Goal: Information Seeking & Learning: Learn about a topic

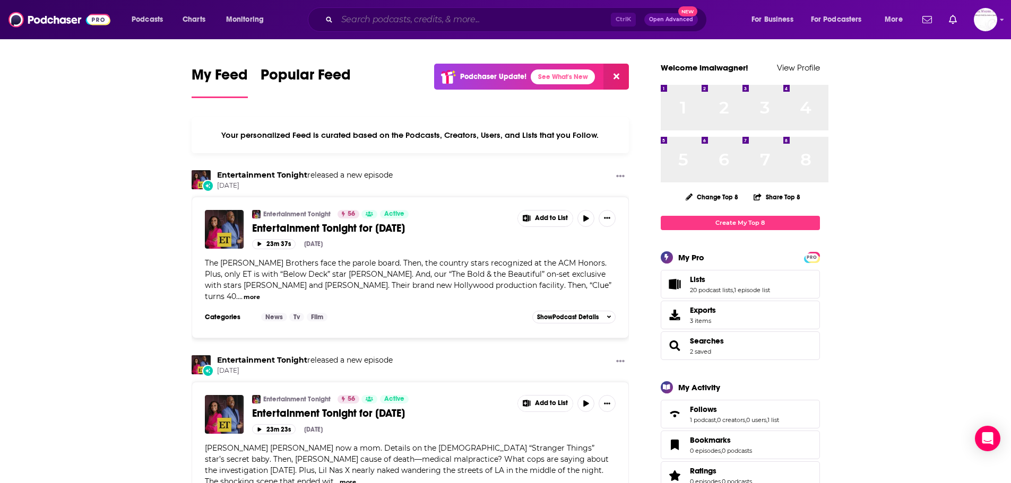
click at [518, 28] on input "Search podcasts, credits, & more..." at bounding box center [474, 19] width 274 height 17
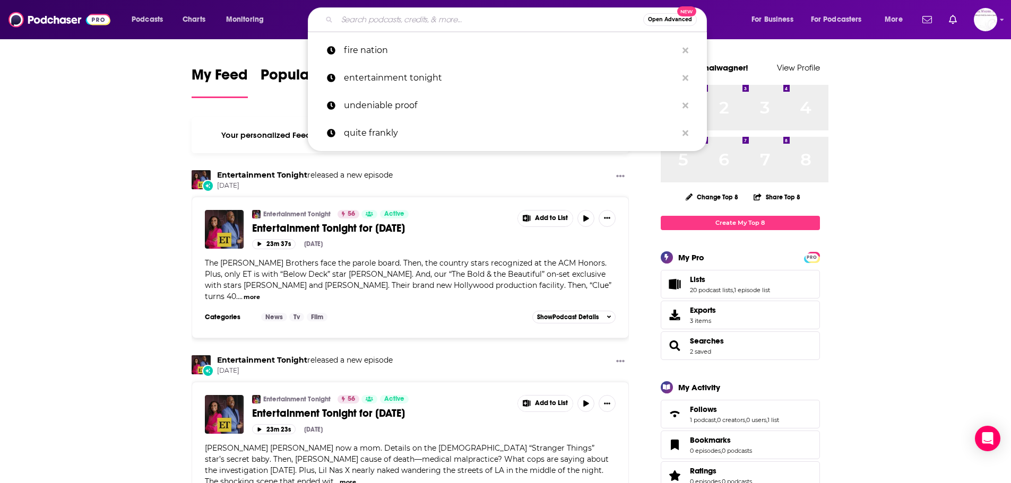
paste input "[PERSON_NAME]"
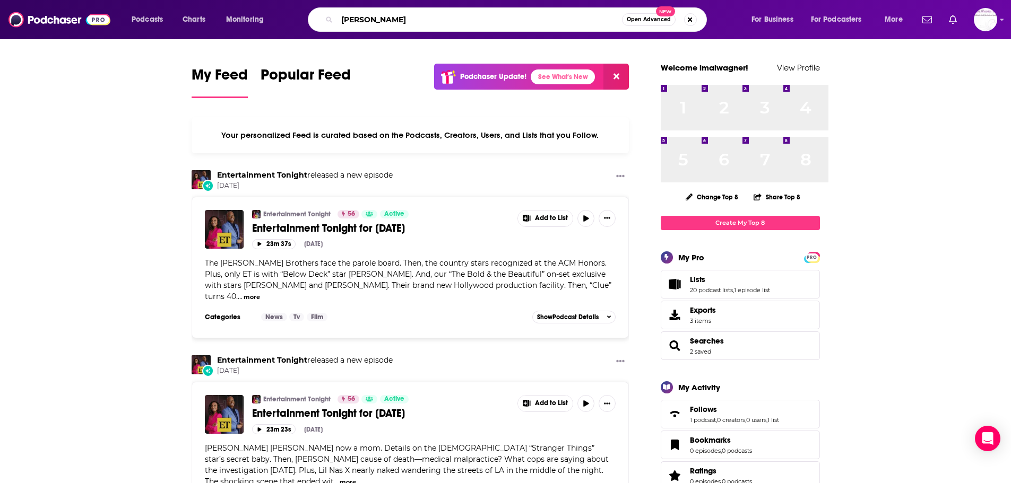
type input "[PERSON_NAME]"
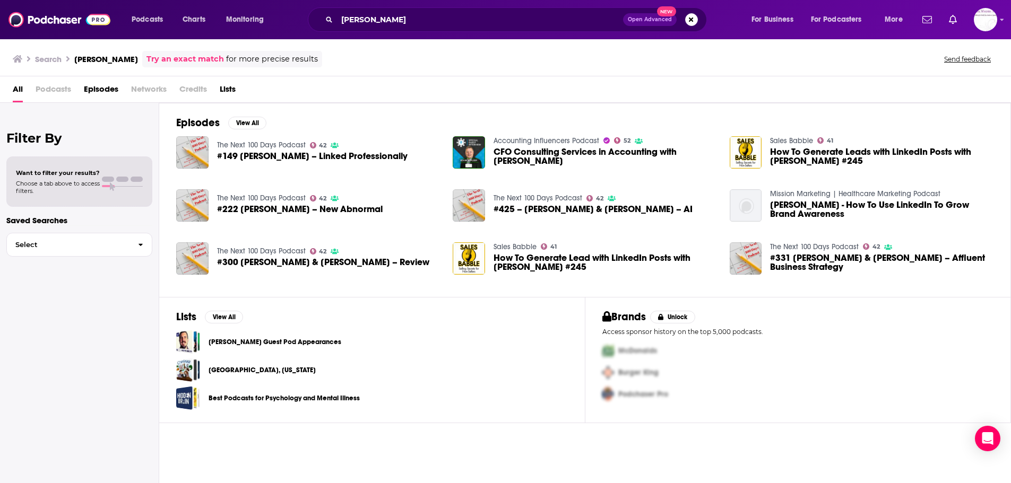
click at [71, 102] on span "Podcasts" at bounding box center [54, 92] width 36 height 22
click at [994, 28] on img "Logged in as imalwagner" at bounding box center [985, 19] width 23 height 23
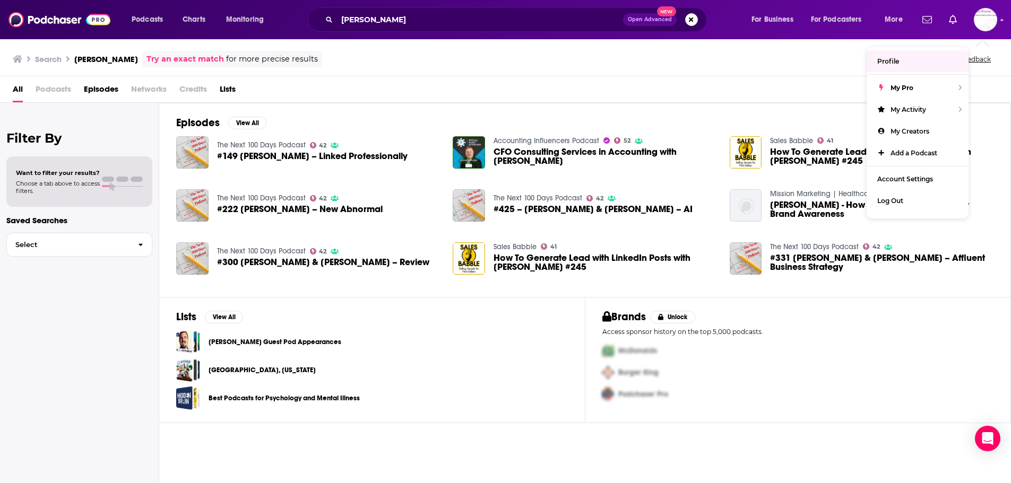
click at [593, 95] on div "All Podcasts Episodes Networks Credits Lists" at bounding box center [505, 89] width 1011 height 27
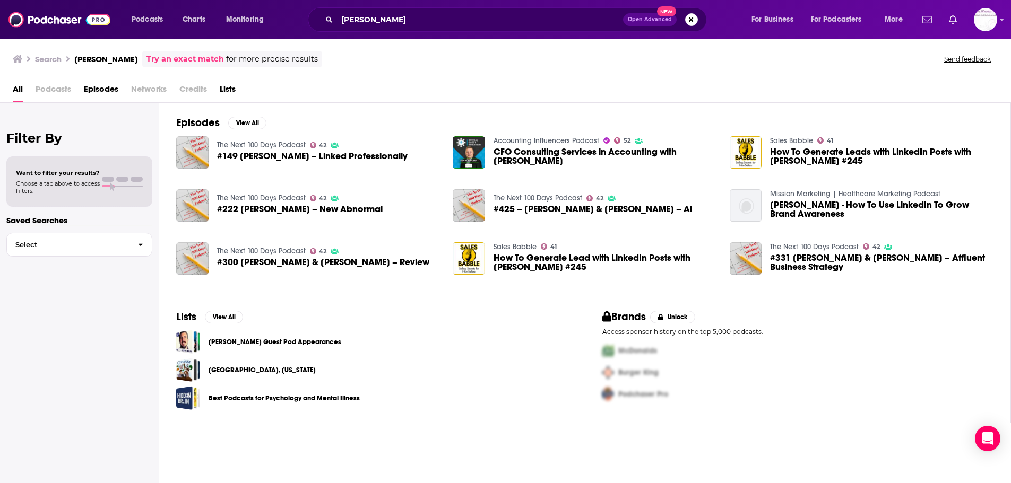
click at [922, 24] on icon "Show notifications dropdown" at bounding box center [927, 20] width 10 height 10
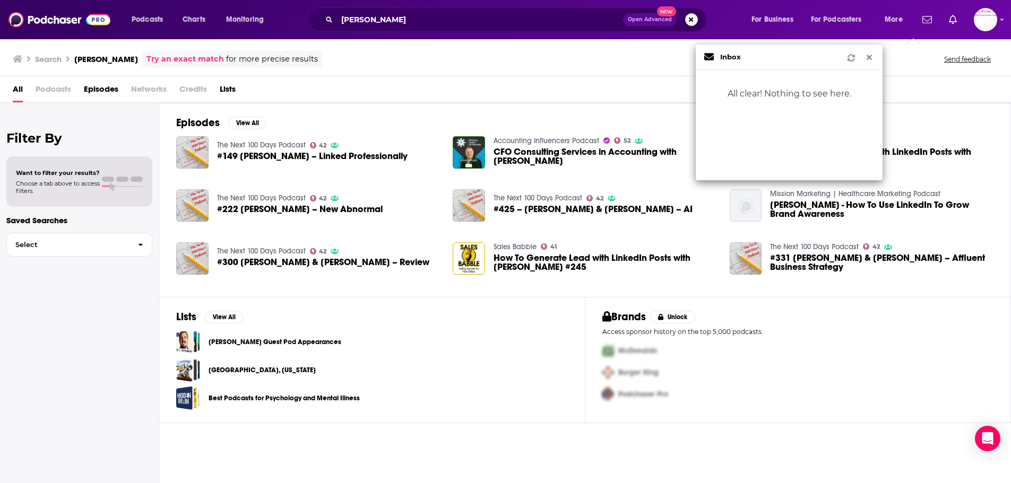
click at [516, 102] on div "All Podcasts Episodes Networks Credits Lists" at bounding box center [508, 92] width 990 height 22
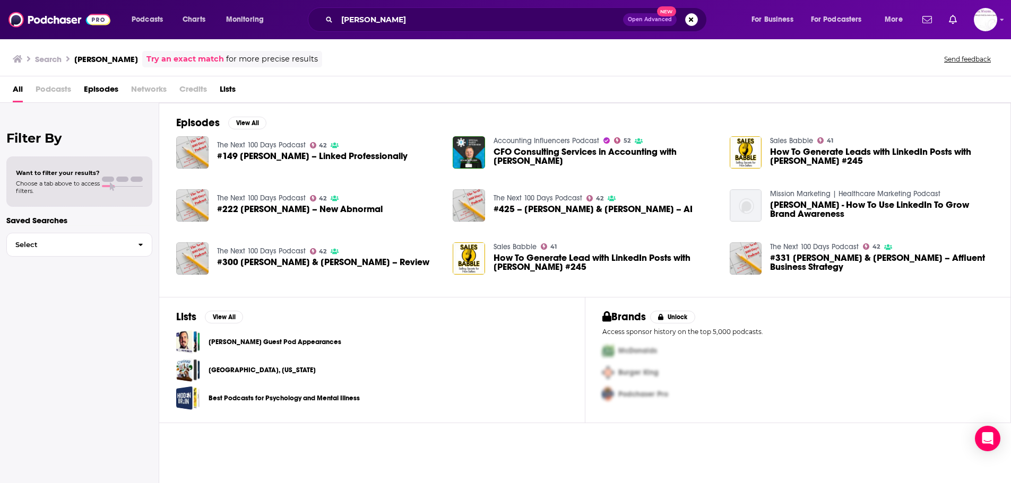
click at [344, 214] on span "#222 Kevin Appleby – New Abnormal" at bounding box center [300, 209] width 166 height 9
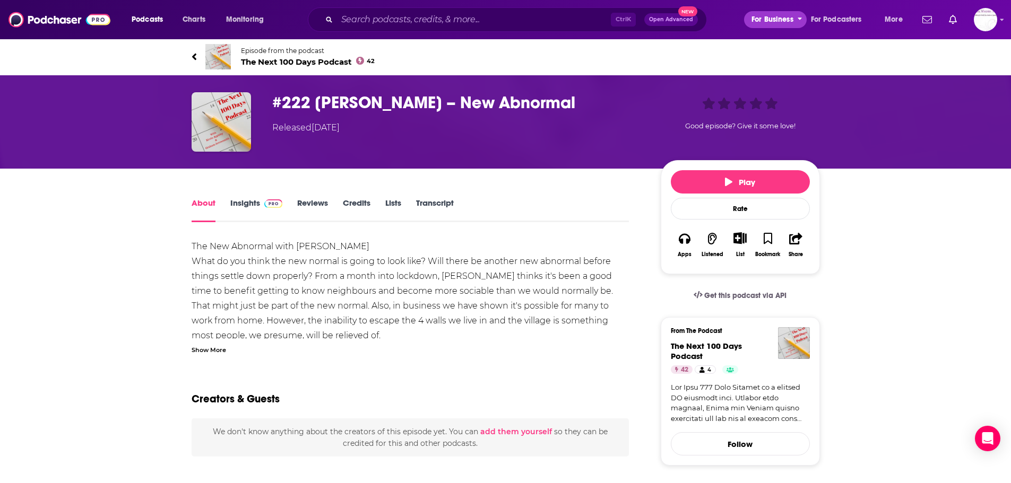
click at [751, 22] on span "For Business" at bounding box center [772, 19] width 42 height 15
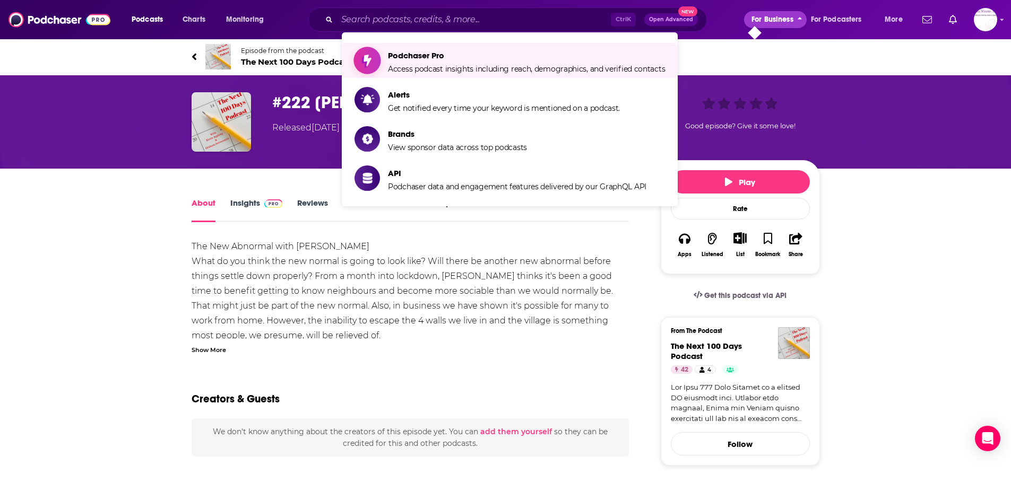
click at [611, 60] on span "Podchaser Pro" at bounding box center [526, 55] width 277 height 10
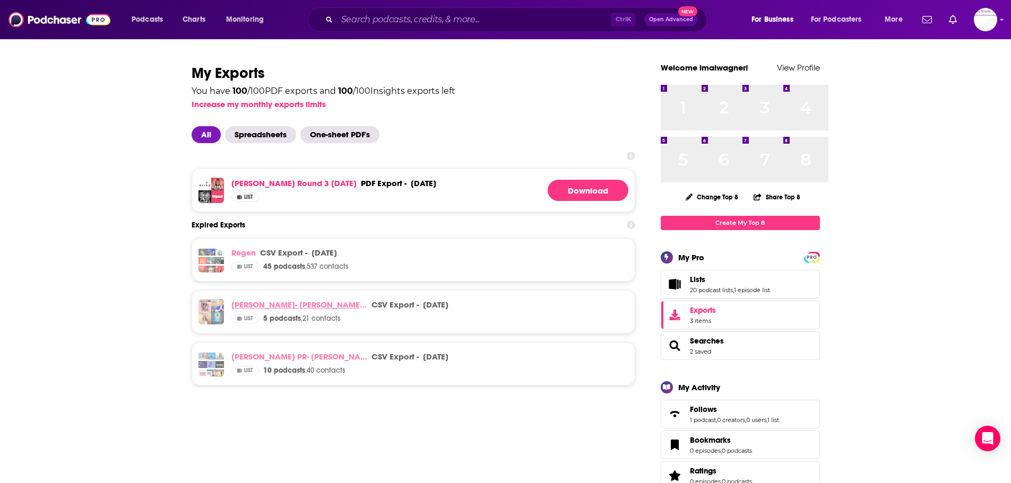
click at [299, 310] on link "Ritam- Matt Fraser batch 1 2/26/24" at bounding box center [299, 305] width 136 height 10
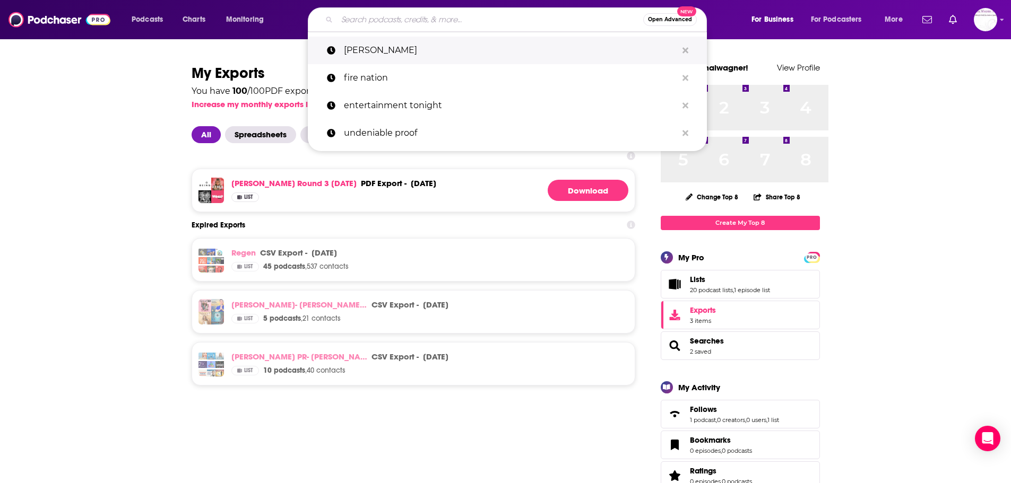
drag, startPoint x: 387, startPoint y: 29, endPoint x: 376, endPoint y: 54, distance: 27.3
click at [376, 54] on p "[PERSON_NAME]" at bounding box center [510, 51] width 333 height 28
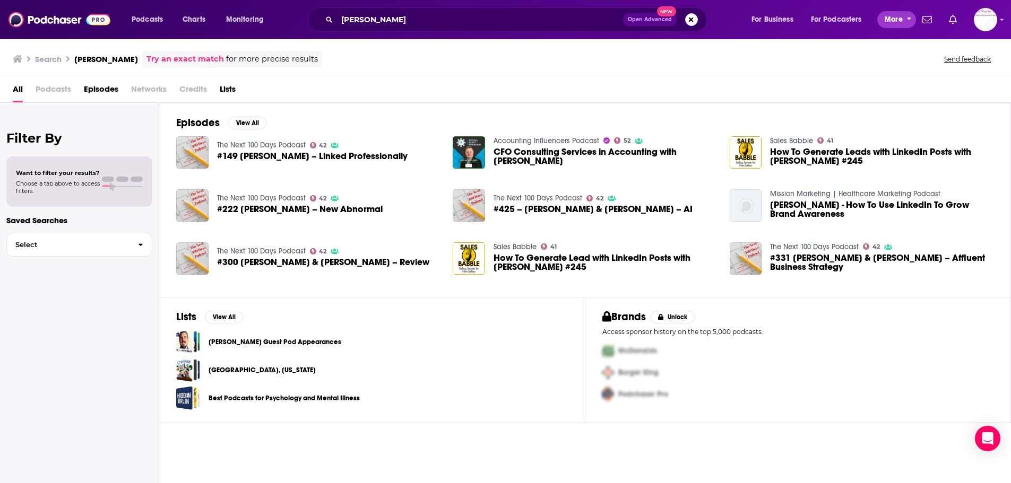
click at [885, 25] on span "More" at bounding box center [894, 19] width 18 height 15
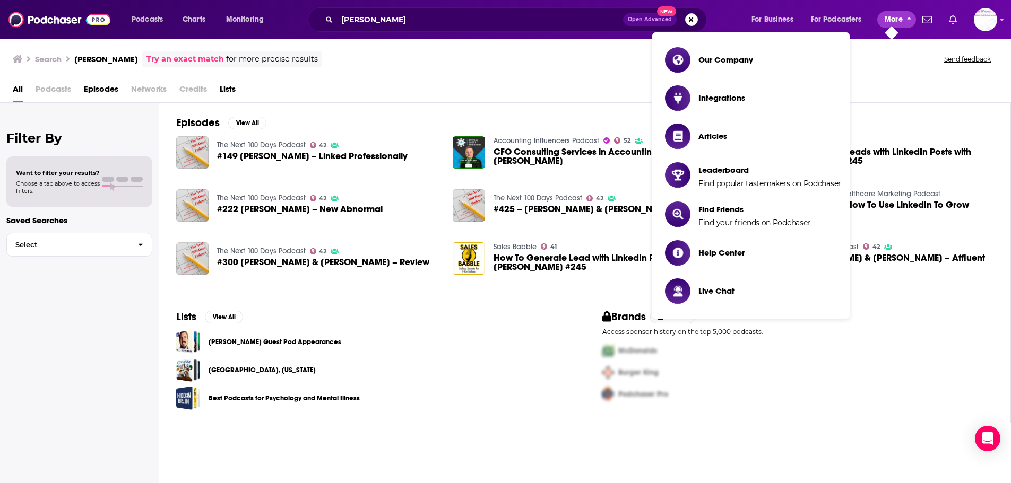
click at [885, 25] on span "More" at bounding box center [894, 19] width 18 height 15
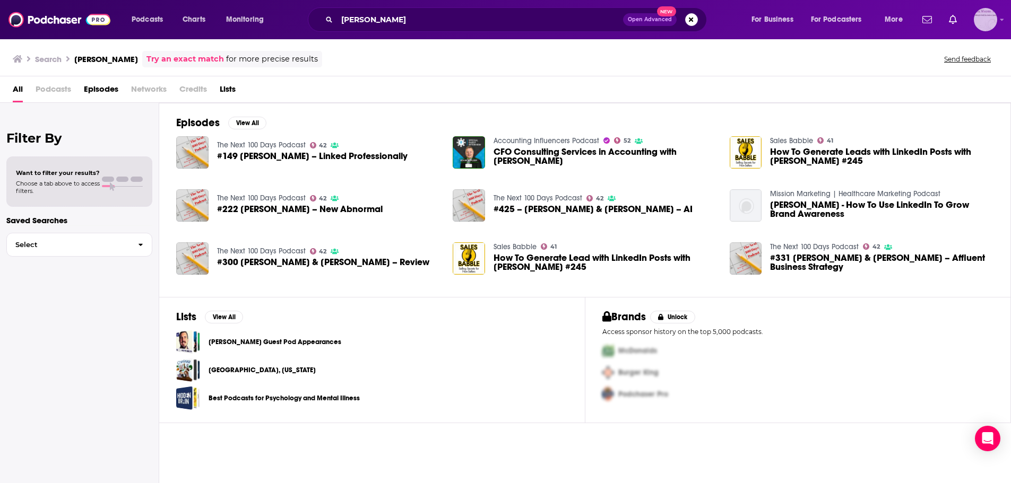
click at [974, 27] on img "Logged in as imalwagner" at bounding box center [985, 19] width 23 height 23
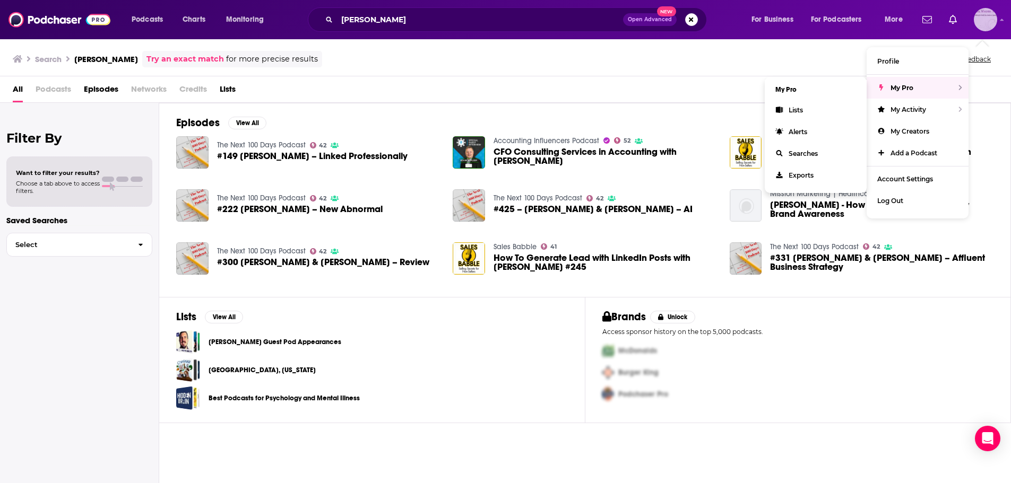
click at [913, 92] on span "My Pro" at bounding box center [901, 88] width 23 height 8
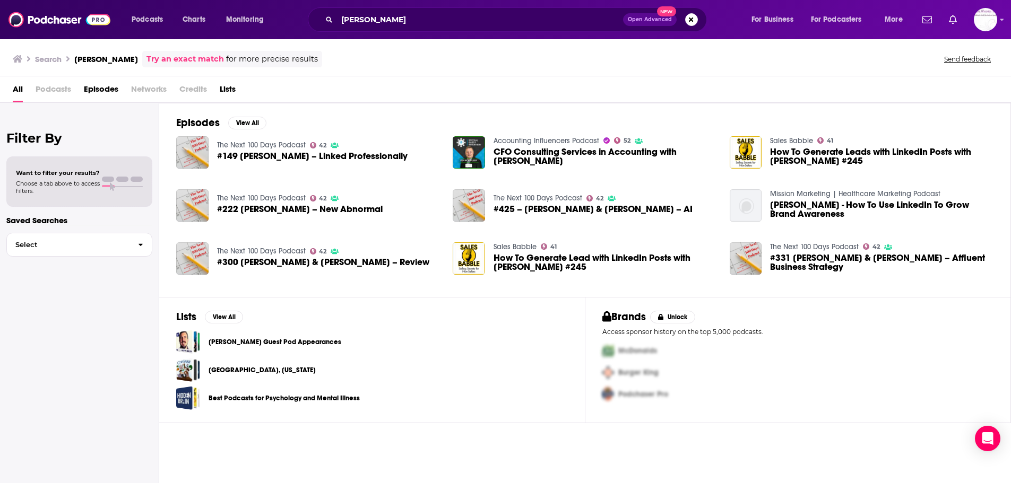
click at [58, 102] on span "Podcasts" at bounding box center [54, 92] width 36 height 22
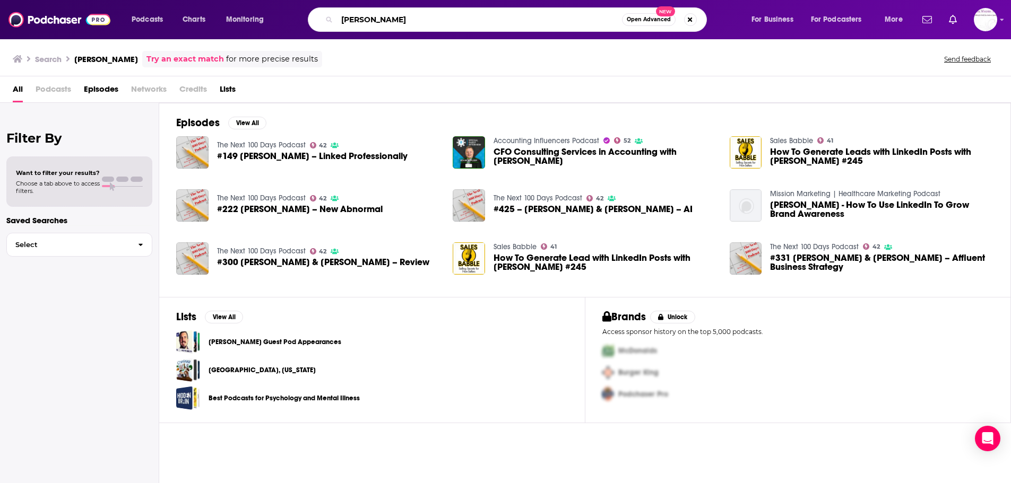
click at [457, 28] on input "[PERSON_NAME]" at bounding box center [479, 19] width 285 height 17
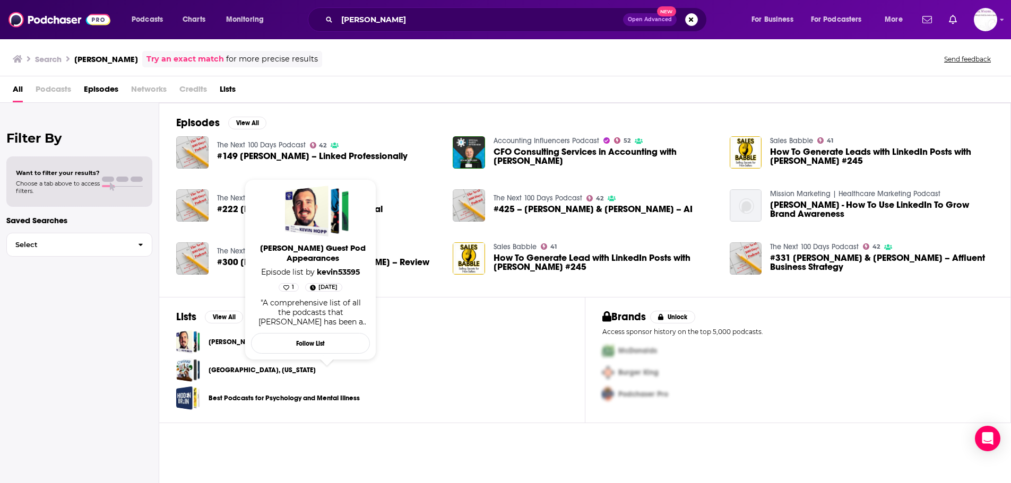
click at [341, 348] on link "Kevin Hopp Guest Pod Appearances" at bounding box center [275, 342] width 133 height 12
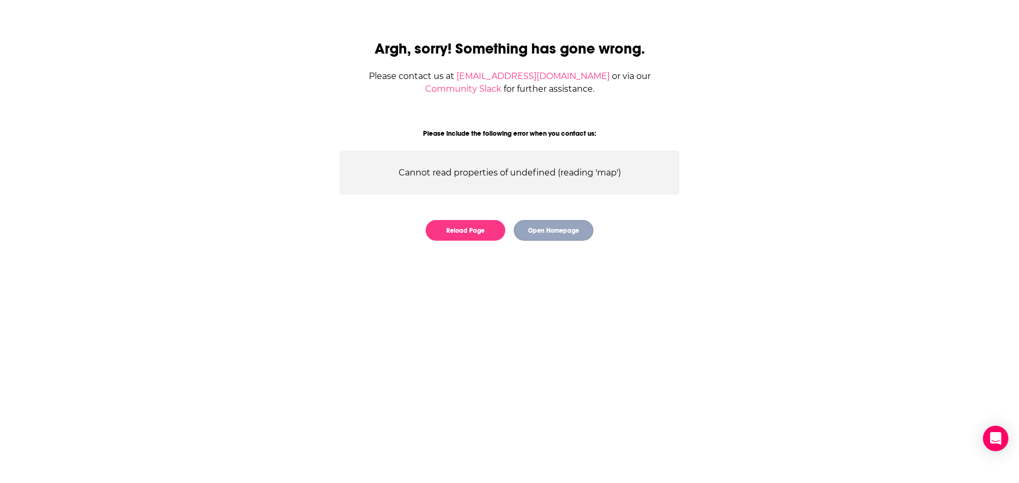
click at [555, 241] on button "Open Homepage" at bounding box center [554, 230] width 80 height 21
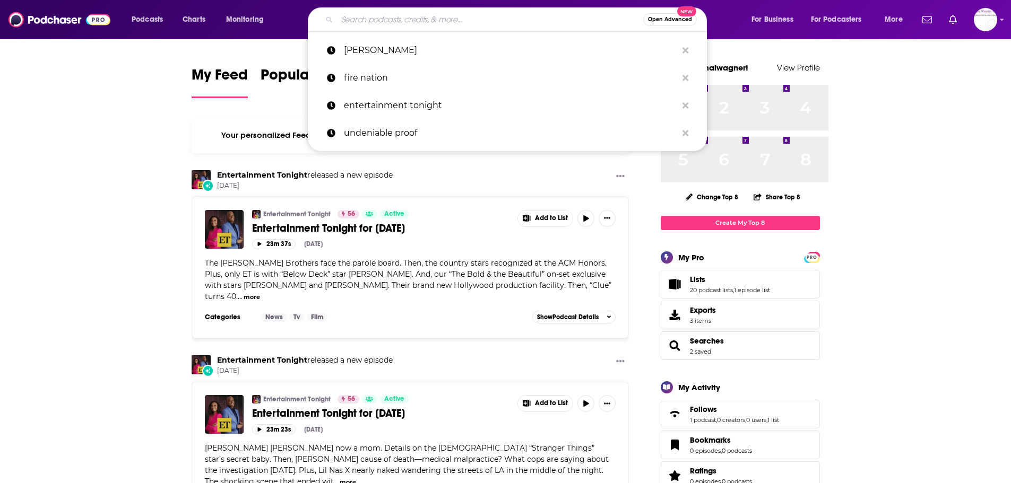
click at [415, 25] on input "Search podcasts, credits, & more..." at bounding box center [490, 19] width 306 height 17
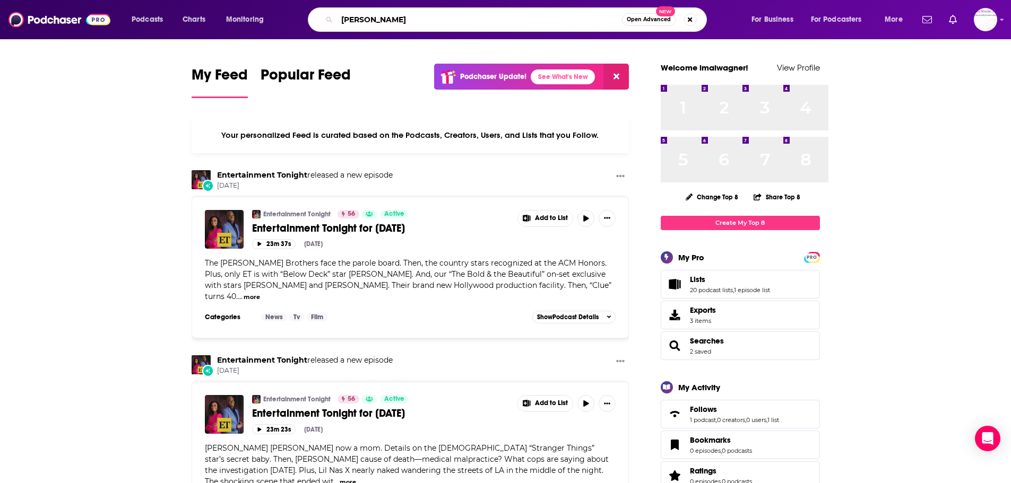
type input "[PERSON_NAME]"
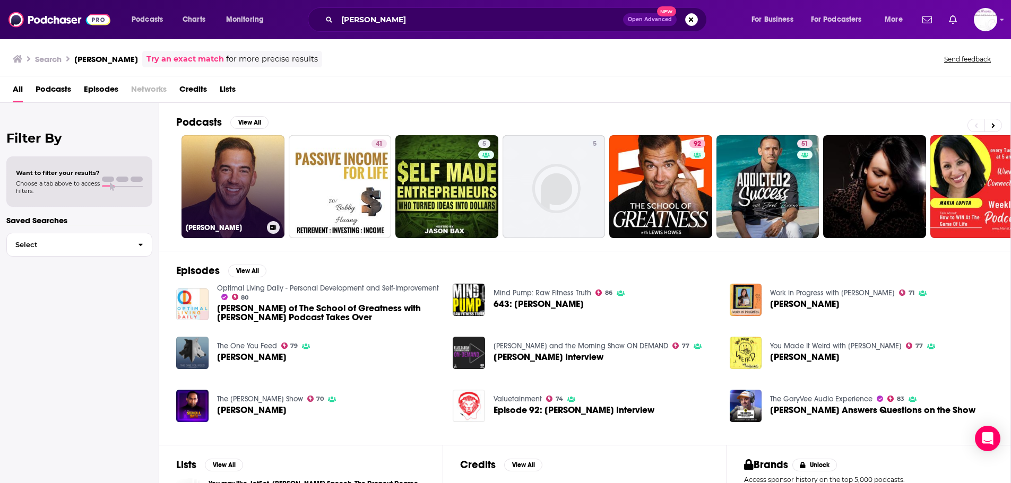
click at [284, 211] on link "[PERSON_NAME]" at bounding box center [232, 186] width 103 height 103
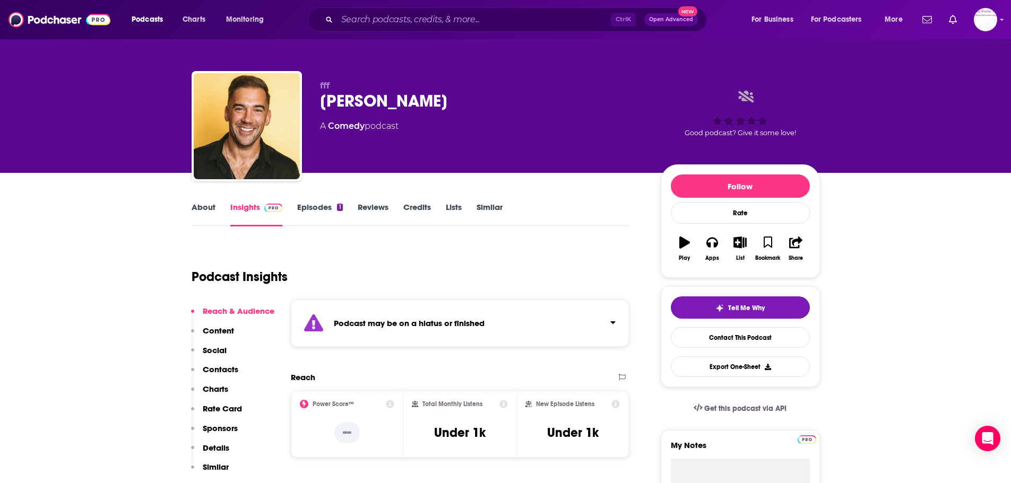
click at [297, 227] on link "Episodes 1" at bounding box center [319, 214] width 45 height 24
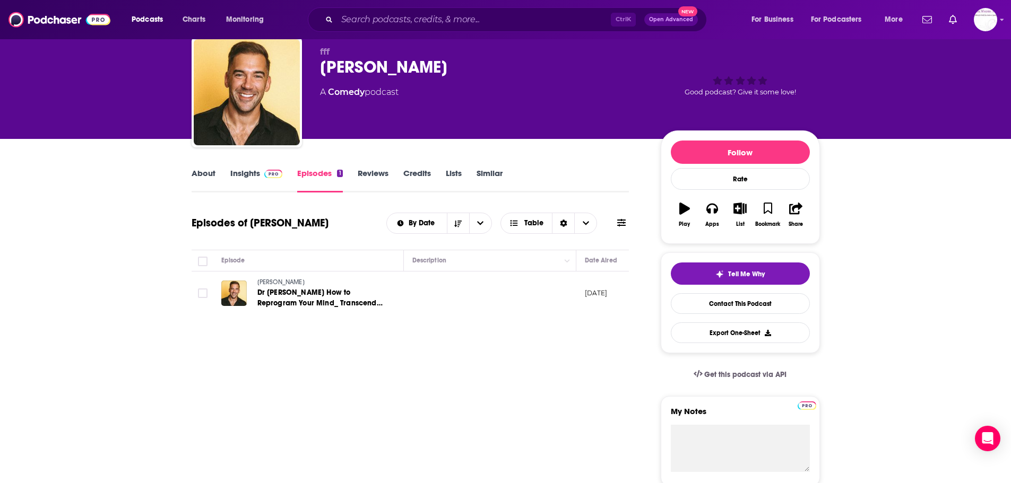
scroll to position [43, 0]
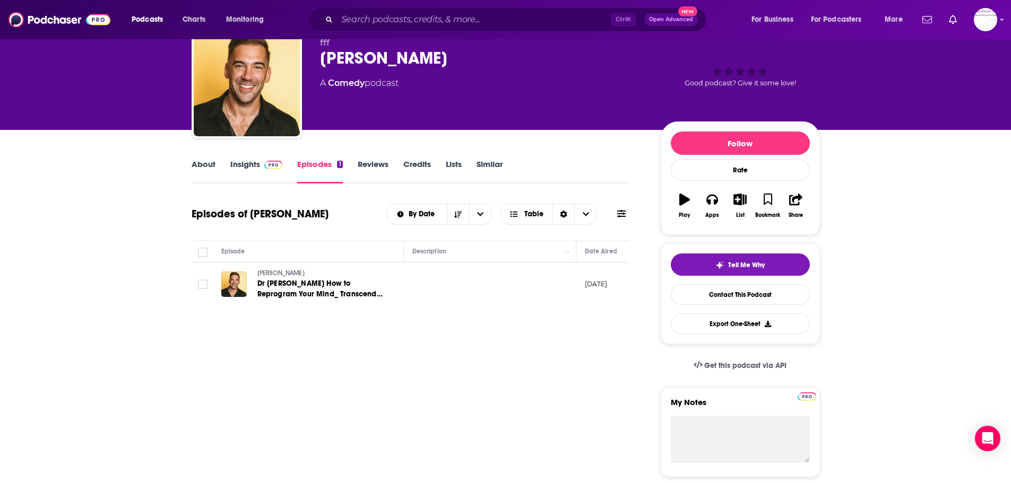
click at [230, 184] on link "Insights" at bounding box center [256, 171] width 53 height 24
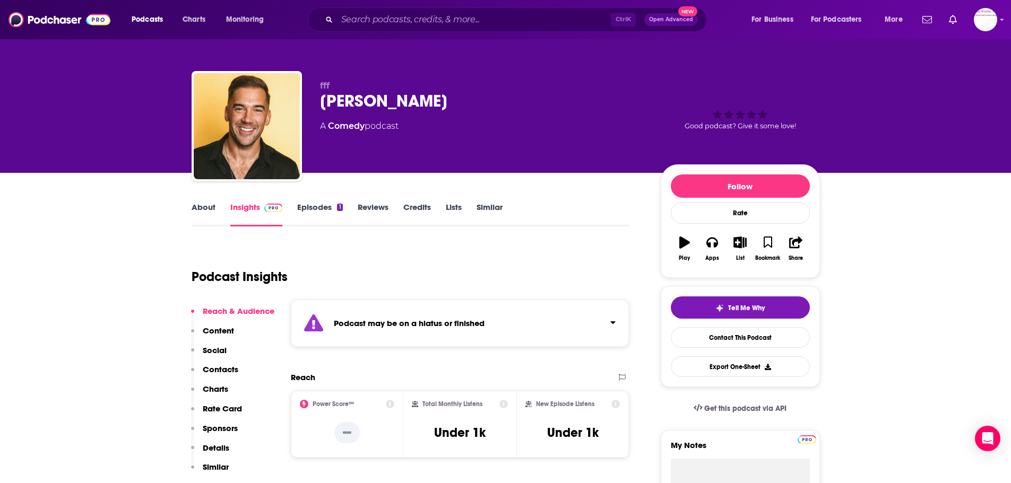
click at [192, 227] on link "About" at bounding box center [204, 214] width 24 height 24
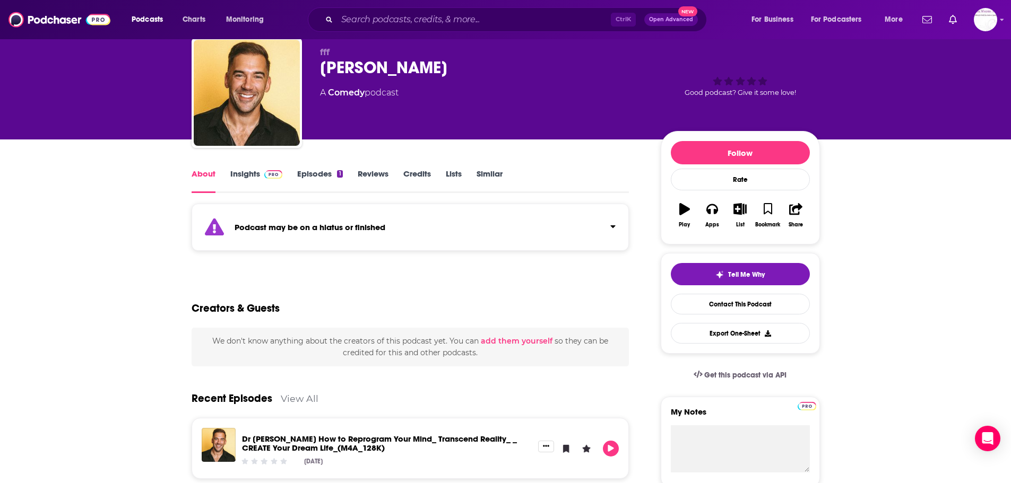
scroll to position [37, 0]
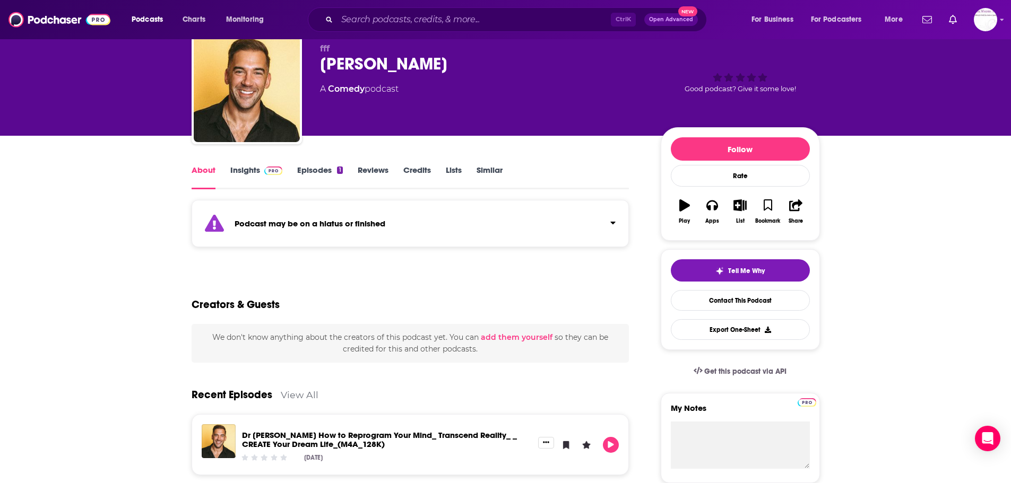
click at [297, 189] on link "Episodes 1" at bounding box center [319, 177] width 45 height 24
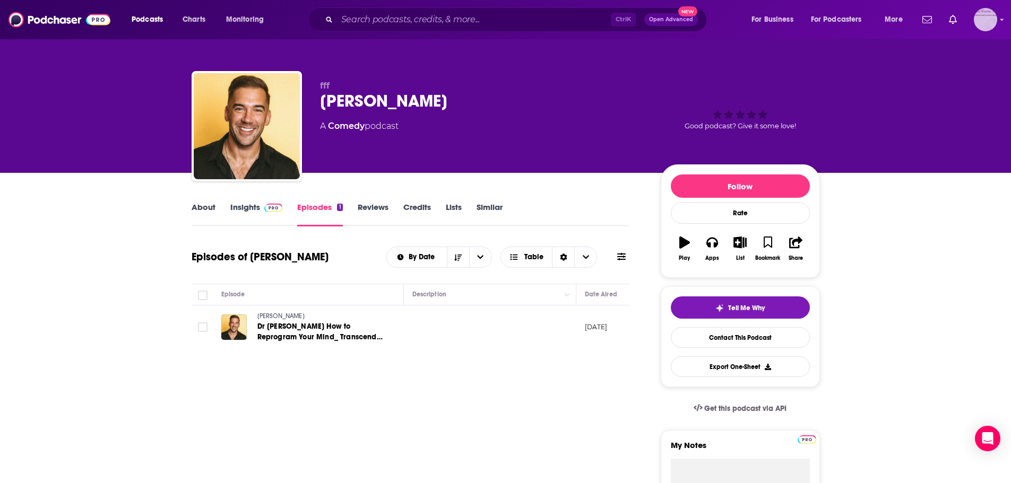
click at [981, 31] on img "Logged in as imalwagner" at bounding box center [985, 19] width 23 height 23
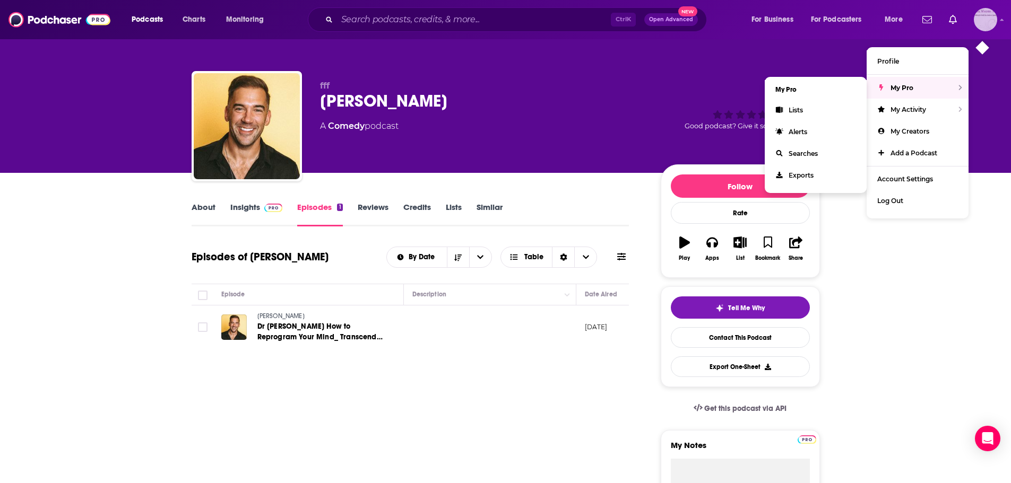
click at [912, 92] on span "My Pro" at bounding box center [901, 88] width 23 height 8
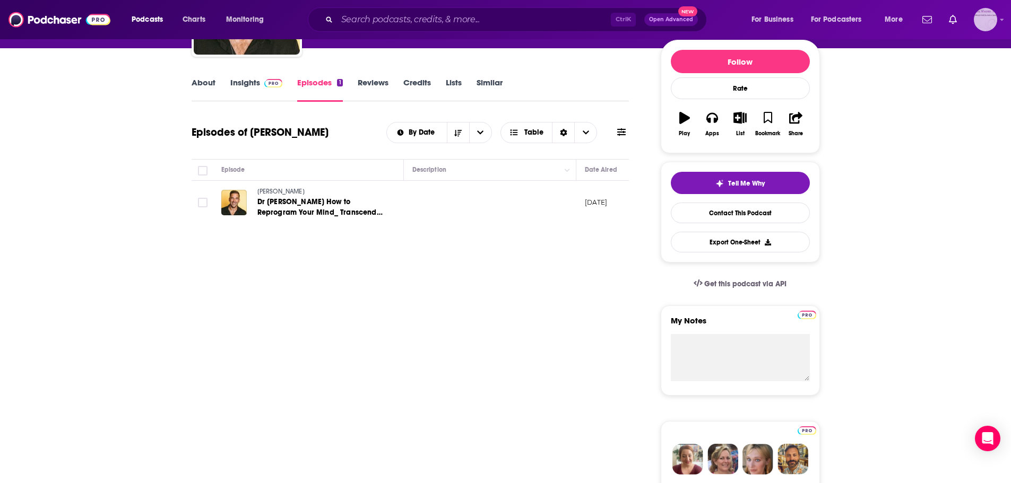
scroll to position [127, 0]
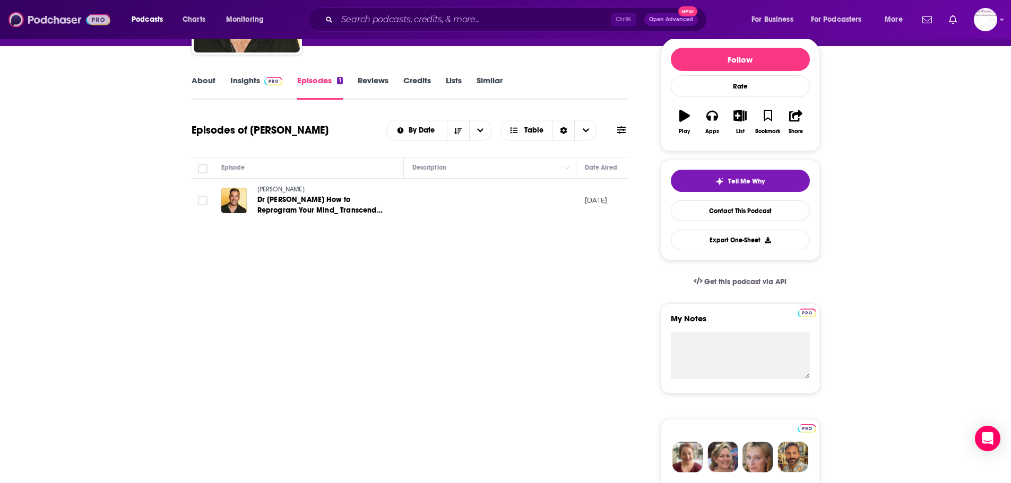
click at [108, 22] on img at bounding box center [59, 20] width 102 height 20
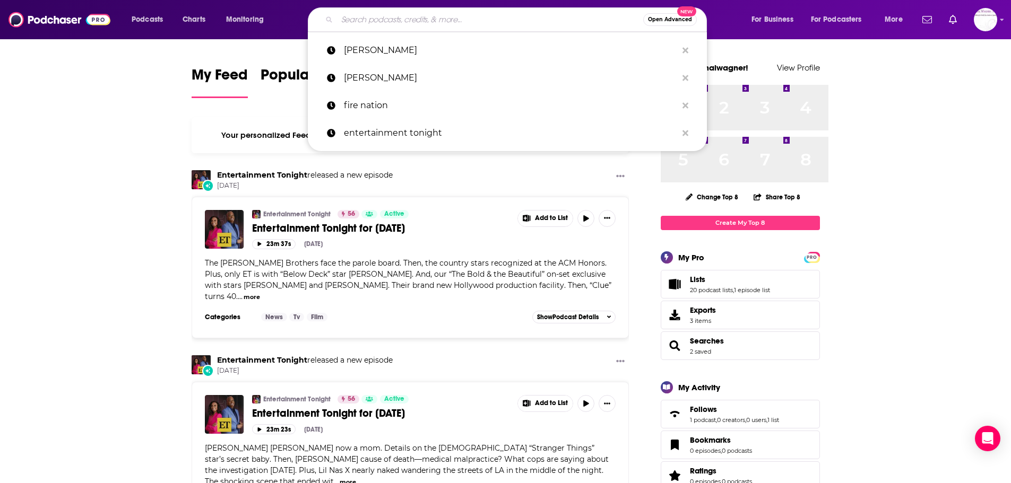
click at [384, 23] on input "Search podcasts, credits, & more..." at bounding box center [490, 19] width 306 height 17
drag, startPoint x: 384, startPoint y: 24, endPoint x: 378, endPoint y: 59, distance: 36.0
click at [378, 59] on p "[PERSON_NAME]" at bounding box center [510, 51] width 333 height 28
type input "[PERSON_NAME]"
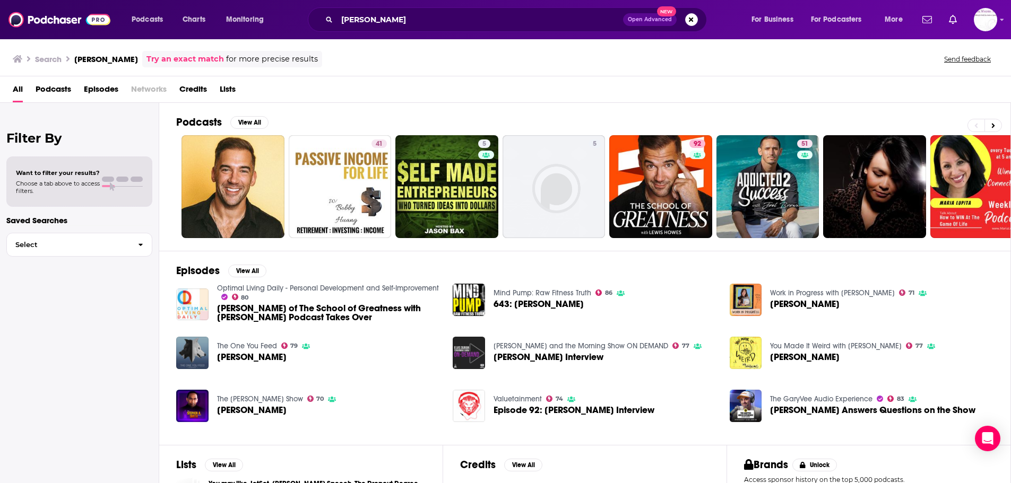
click at [306, 322] on span "[PERSON_NAME] of The School of Greatness with [PERSON_NAME] Podcast Takes Over" at bounding box center [328, 313] width 223 height 18
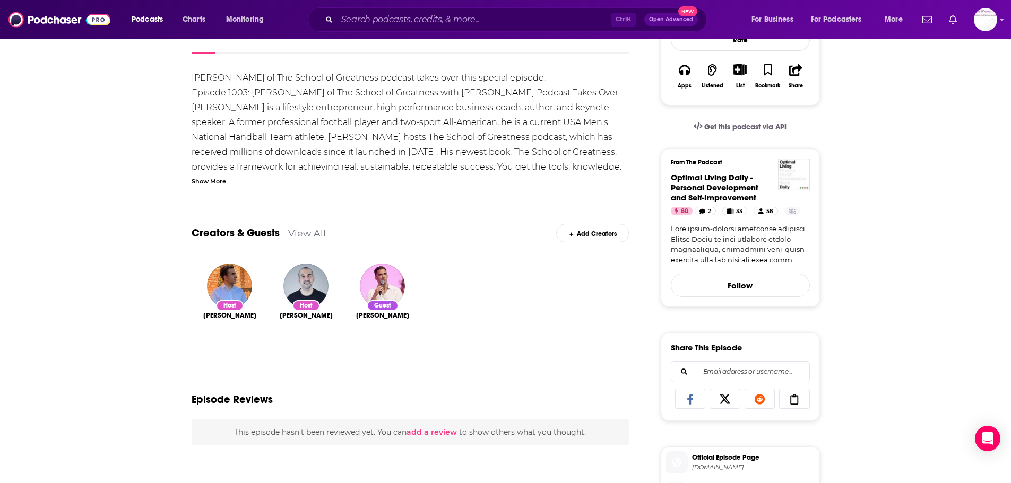
scroll to position [168, 0]
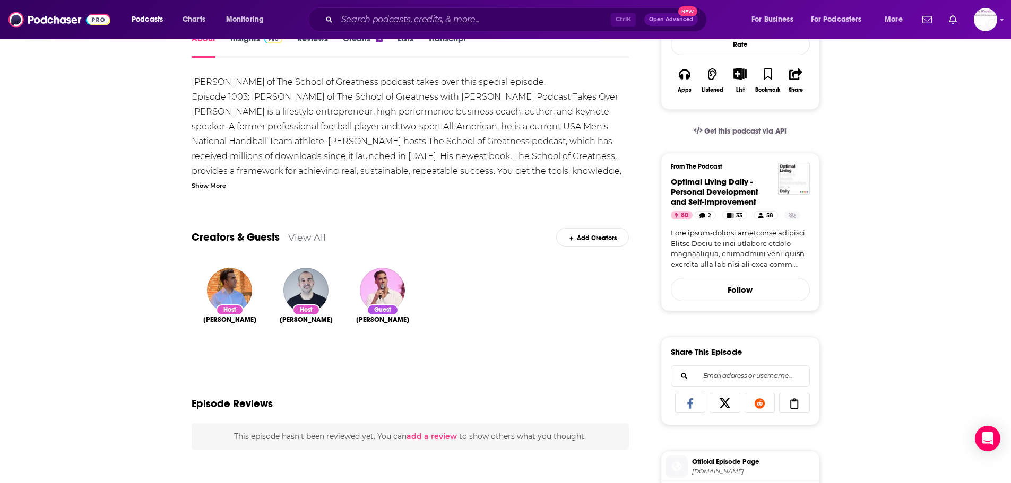
click at [288, 243] on link "View All" at bounding box center [307, 237] width 38 height 11
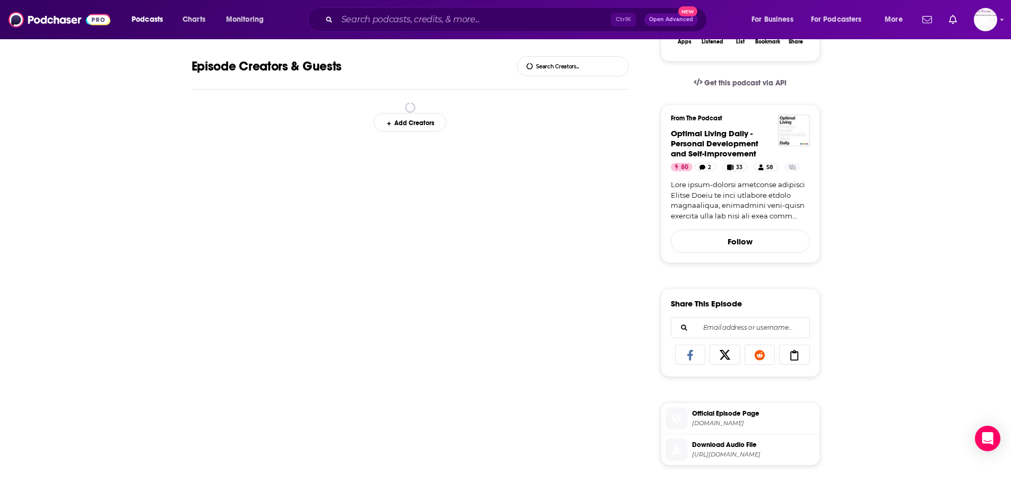
scroll to position [246, 0]
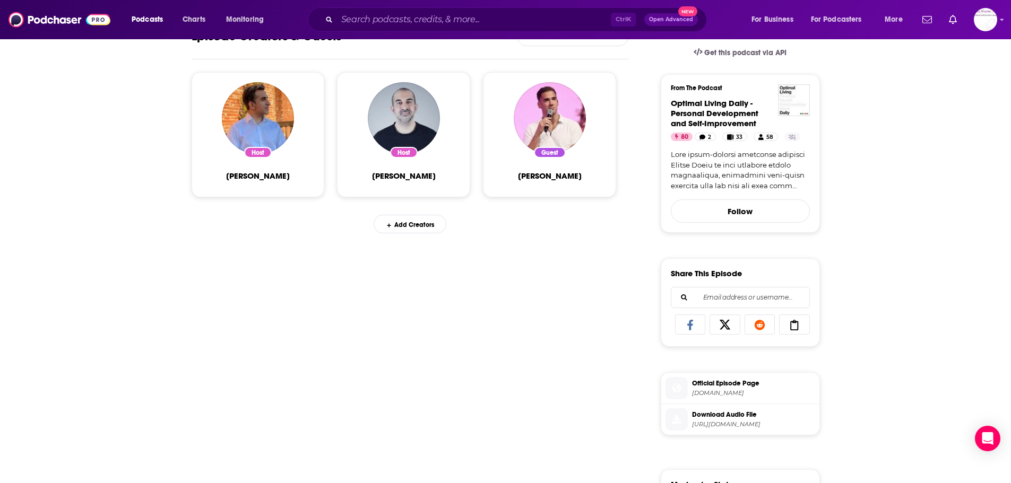
click at [552, 187] on div "Guest [PERSON_NAME]" at bounding box center [549, 134] width 113 height 105
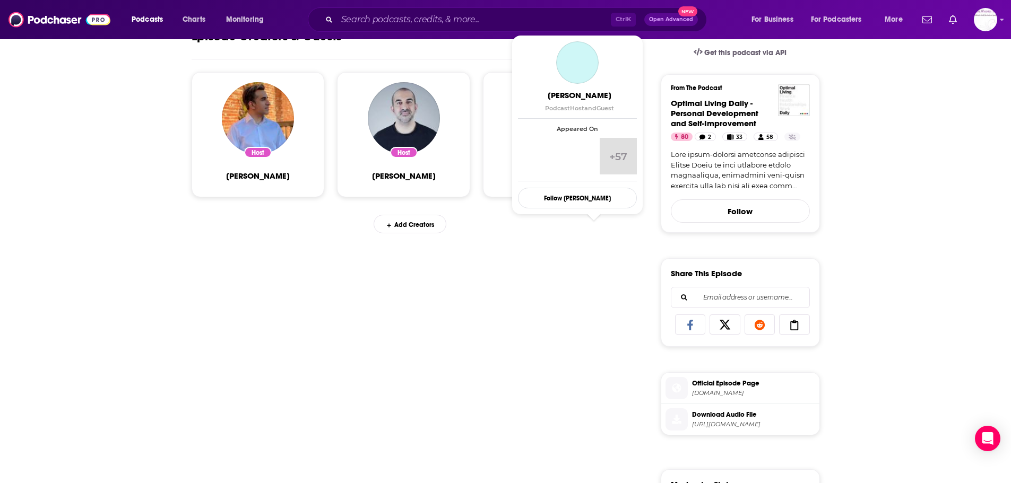
click at [570, 181] on span "[PERSON_NAME]" at bounding box center [550, 176] width 64 height 10
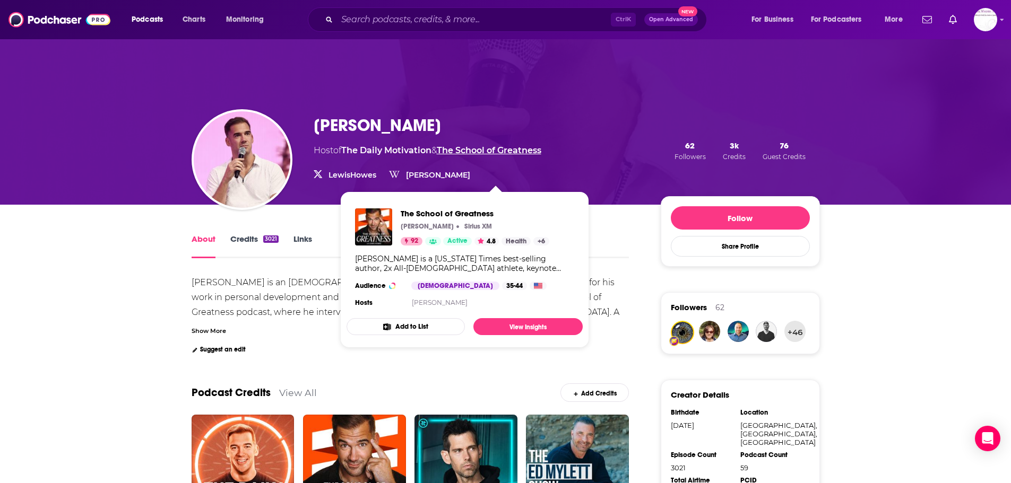
click at [518, 155] on link "The School of Greatness" at bounding box center [489, 150] width 105 height 10
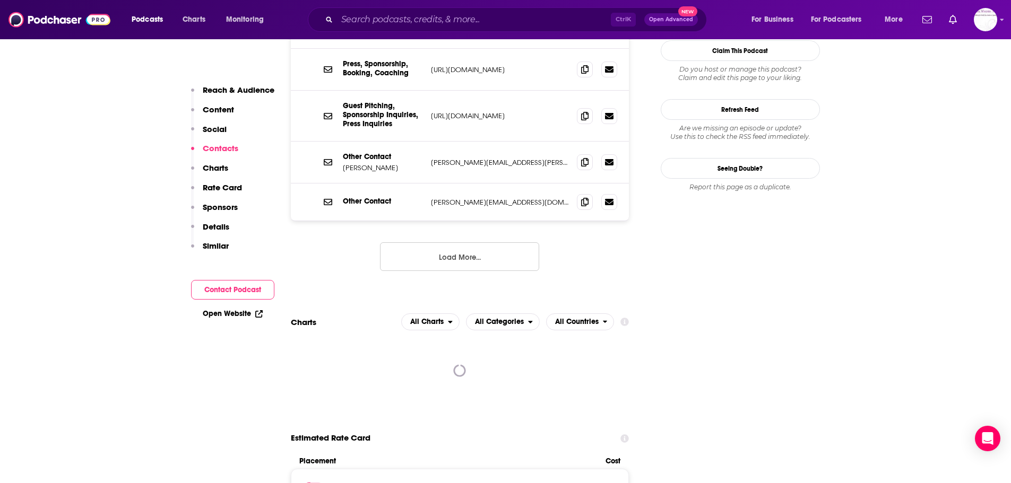
scroll to position [1196, 0]
